Goal: Check status: Check status

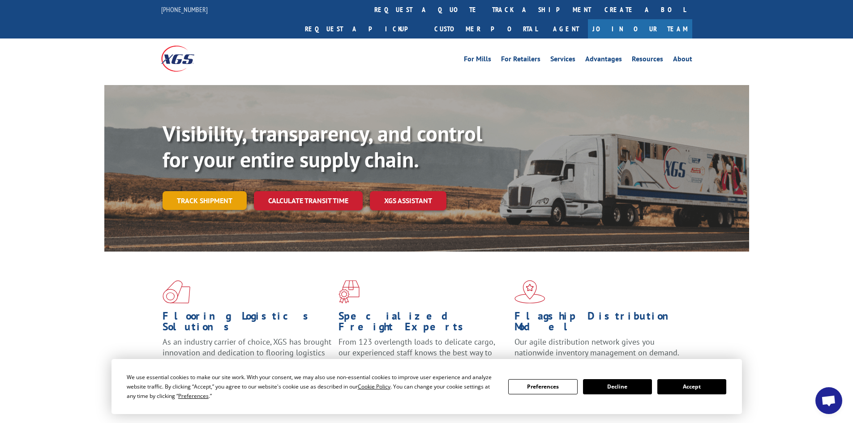
click at [222, 191] on link "Track shipment" at bounding box center [205, 200] width 84 height 19
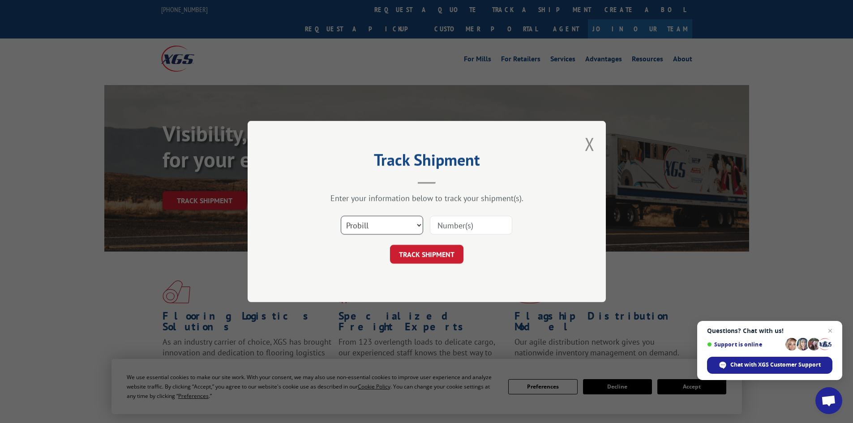
click at [405, 227] on select "Select category... Probill BOL PO" at bounding box center [382, 225] width 82 height 19
select select "bol"
click at [341, 216] on select "Select category... Probill BOL PO" at bounding box center [382, 225] width 82 height 19
click at [455, 222] on input at bounding box center [471, 225] width 82 height 19
paste input "6013355"
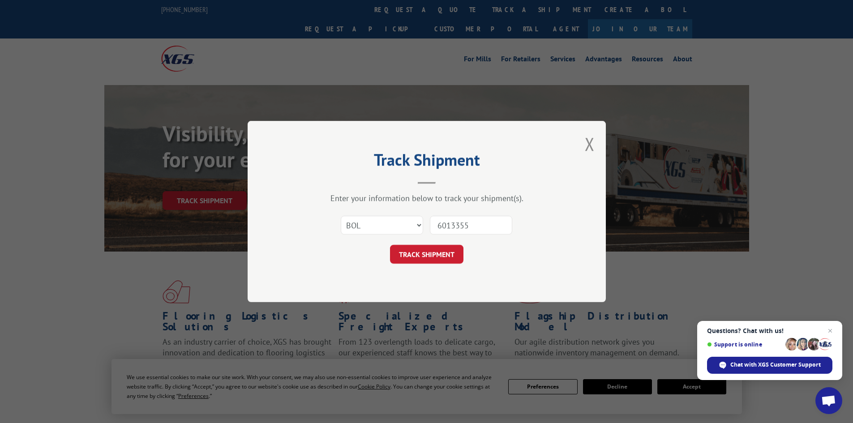
type input "6013355"
click at [438, 267] on div "Track Shipment Enter your information below to track your shipment(s). Select c…" at bounding box center [427, 211] width 358 height 181
click at [430, 250] on button "TRACK SHIPMENT" at bounding box center [426, 254] width 73 height 19
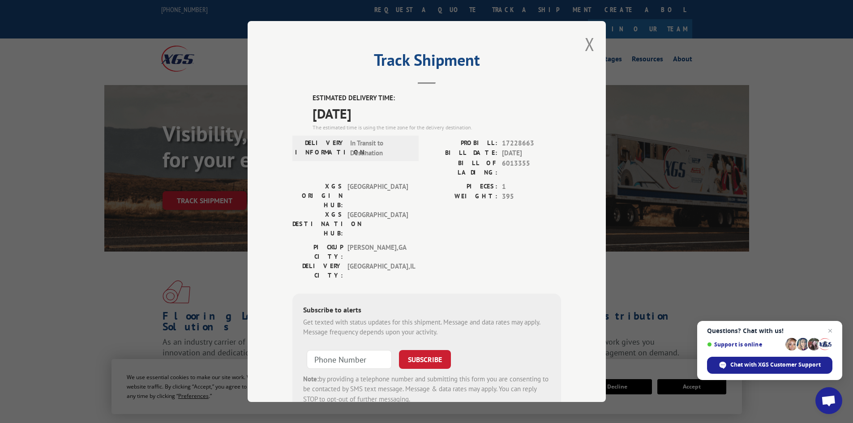
click at [696, 36] on div "Track Shipment ESTIMATED DELIVERY TIME: [DATE] The estimated time is using the …" at bounding box center [426, 211] width 853 height 423
click at [580, 47] on div "Track Shipment ESTIMATED DELIVERY TIME: [DATE] The estimated time is using the …" at bounding box center [427, 211] width 358 height 381
click at [588, 45] on button "Close modal" at bounding box center [590, 44] width 10 height 24
